Goal: Transaction & Acquisition: Purchase product/service

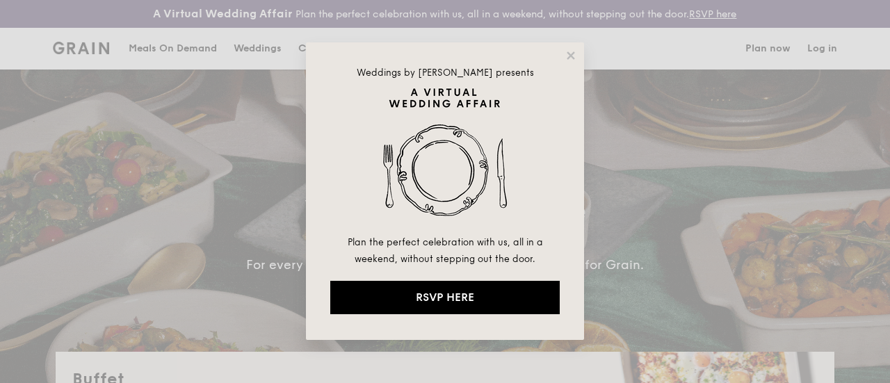
select select
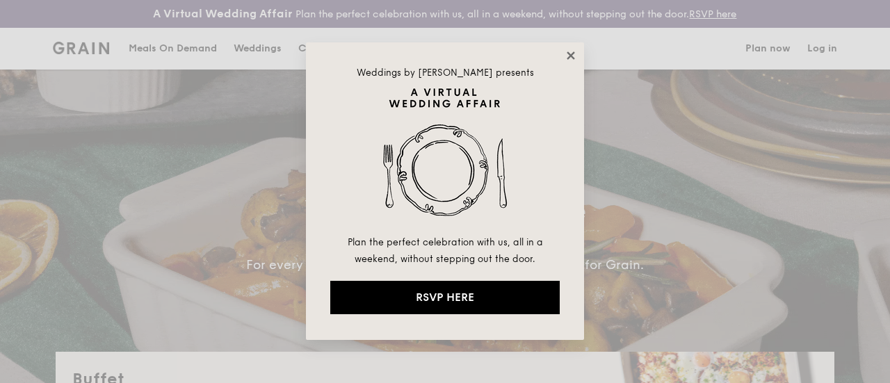
click at [571, 54] on icon at bounding box center [570, 55] width 13 height 13
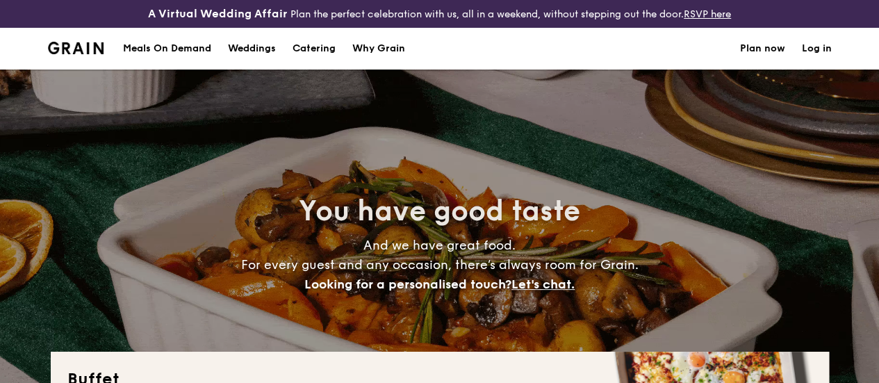
click at [332, 60] on h1 "Catering" at bounding box center [314, 49] width 43 height 42
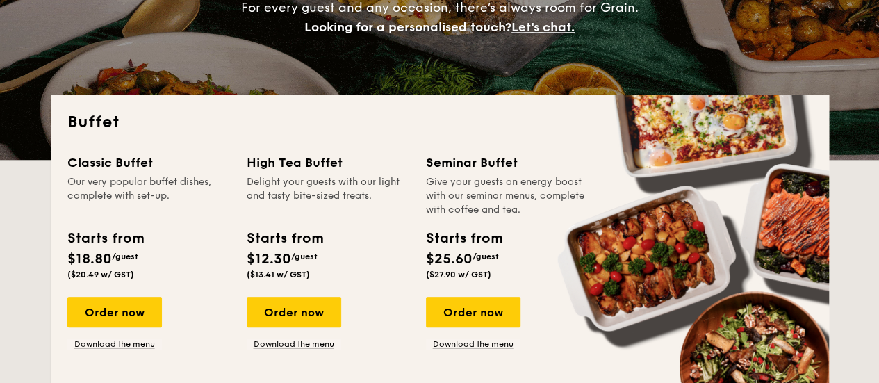
scroll to position [278, 0]
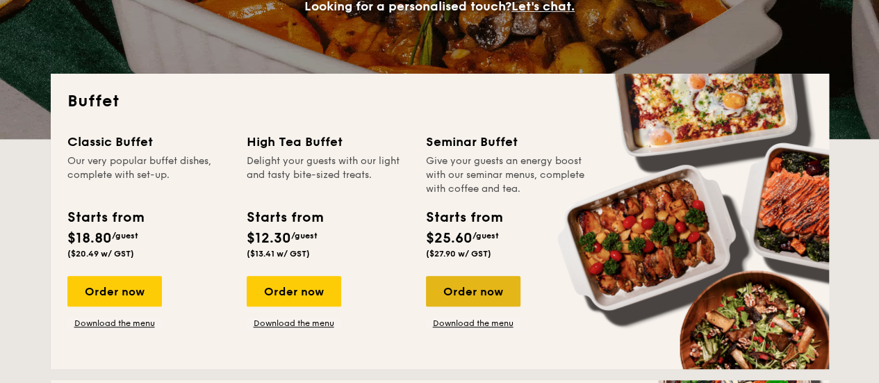
click at [489, 307] on div "Order now" at bounding box center [473, 291] width 95 height 31
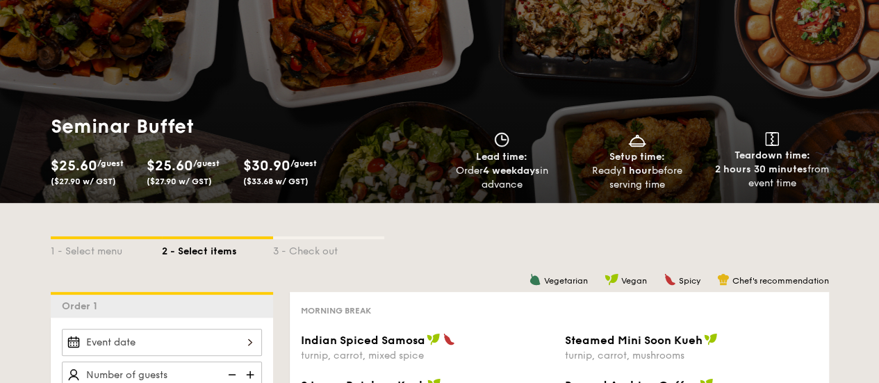
scroll to position [70, 0]
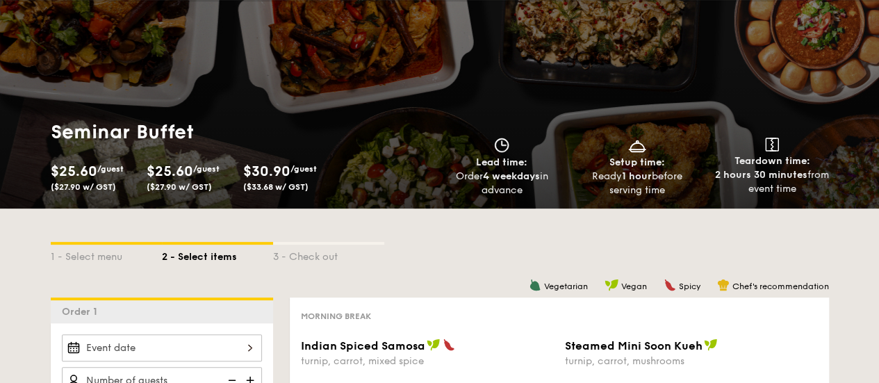
scroll to position [317, 0]
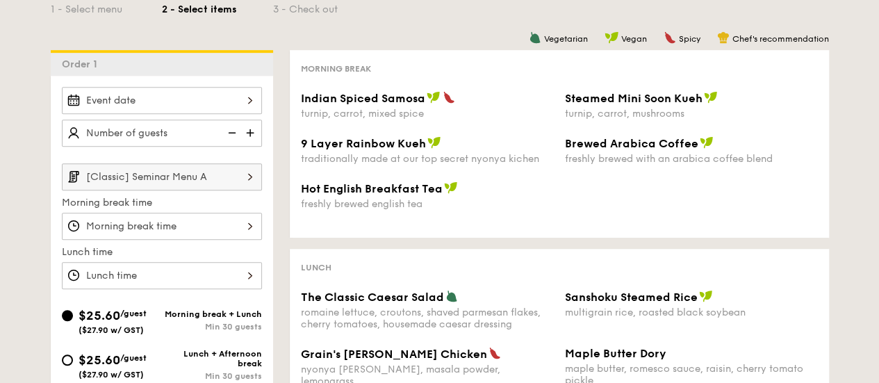
select select
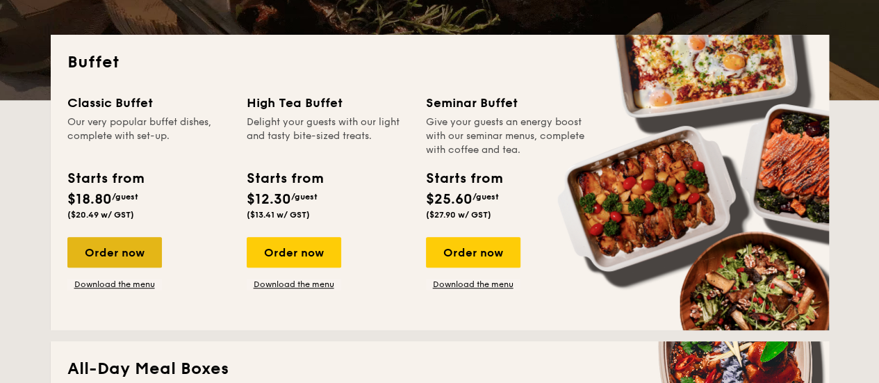
click at [105, 254] on div "Order now" at bounding box center [114, 252] width 95 height 31
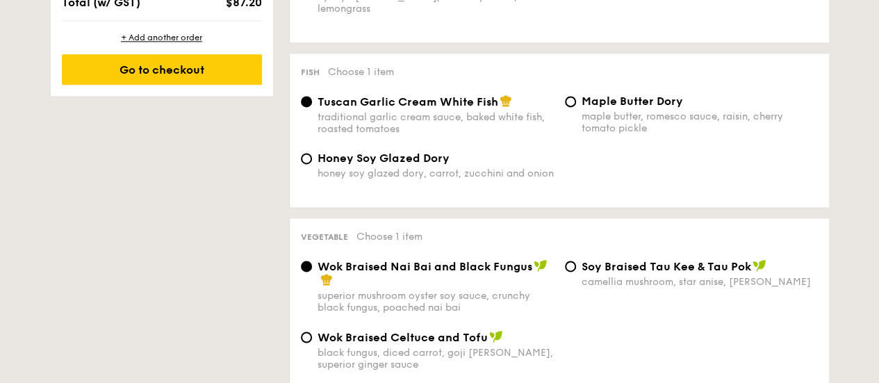
scroll to position [904, 0]
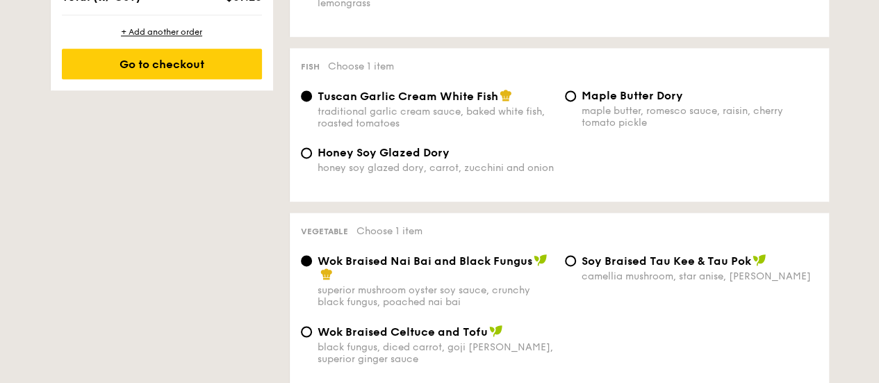
select select
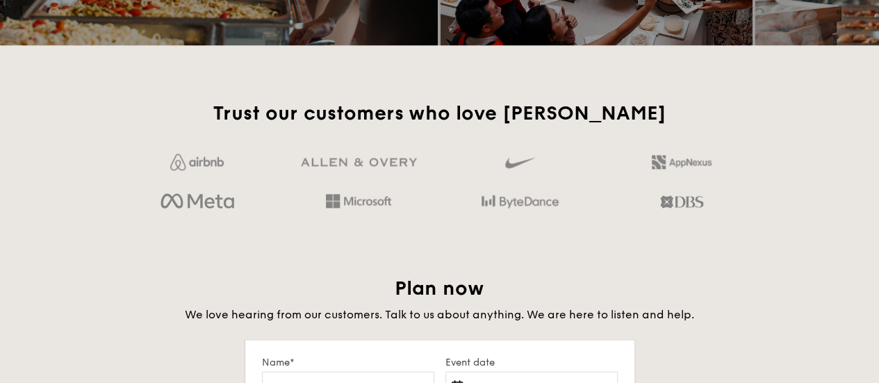
scroll to position [357, 0]
